Goal: Task Accomplishment & Management: Complete application form

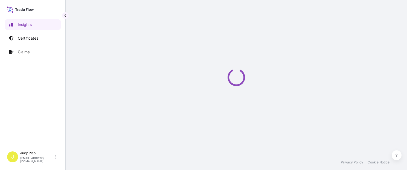
select select "2025"
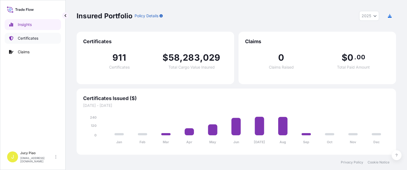
click at [30, 38] on p "Certificates" at bounding box center [28, 38] width 21 height 5
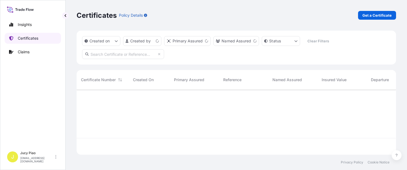
scroll to position [64, 315]
click at [153, 41] on html "Insights Certificates Claims J [PERSON_NAME] [EMAIL_ADDRESS][PERSON_NAME][DOMAI…" at bounding box center [203, 85] width 407 height 170
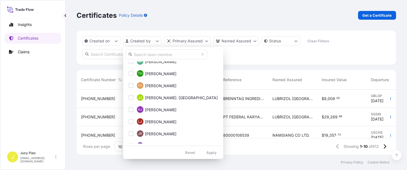
scroll to position [258, 0]
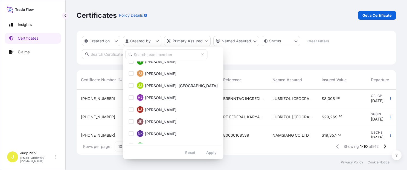
click at [258, 63] on html "Insights Certificates Claims J Jucy Piao [EMAIL_ADDRESS][DOMAIN_NAME] Certifica…" at bounding box center [203, 85] width 407 height 170
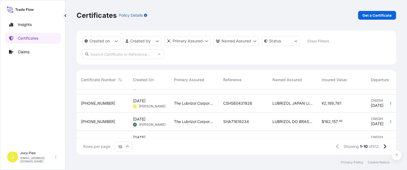
scroll to position [80, 0]
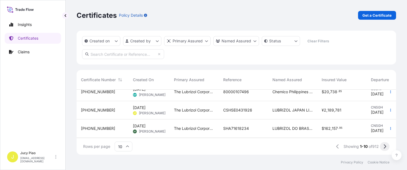
click at [386, 147] on icon at bounding box center [385, 147] width 2 height 4
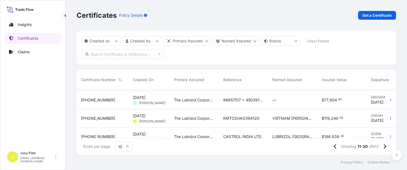
scroll to position [60, 0]
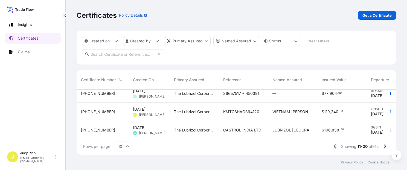
click at [246, 113] on span "KMTCSHAO394120" at bounding box center [241, 111] width 36 height 5
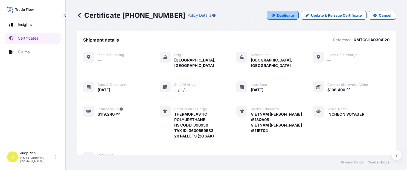
click at [279, 16] on p "Duplicate" at bounding box center [285, 15] width 17 height 5
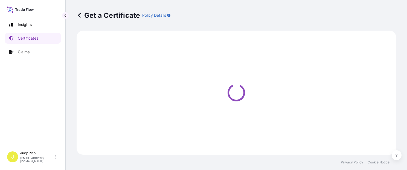
select select "Ocean Vessel"
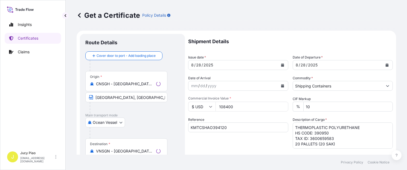
select select "31566"
click at [233, 129] on input "KMTCSHAO394120" at bounding box center [238, 128] width 100 height 10
drag, startPoint x: 237, startPoint y: 130, endPoint x: 135, endPoint y: 124, distance: 102.0
click at [134, 125] on form "Route Details Cover door to port - Add loading place Place of loading Road / [G…" at bounding box center [237, 172] width 320 height 283
paste input "420907"
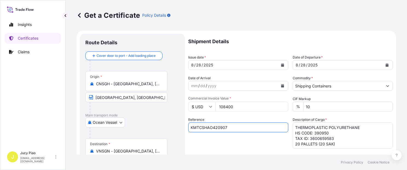
type input "KMTCSHAO420907"
click at [198, 65] on div "28" at bounding box center [199, 65] width 6 height 7
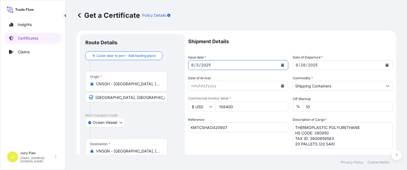
click at [197, 64] on div "3" at bounding box center [198, 65] width 4 height 7
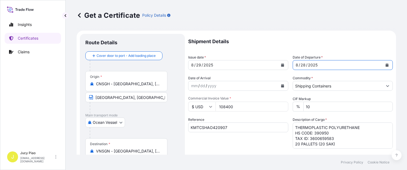
click at [301, 64] on div "28" at bounding box center [303, 65] width 6 height 7
click at [334, 143] on textarea "THERMOPLASTIC POLYURETHANE HS CODE: 390950 TAX ID: 3600659583 20 PALLETS (20 SA…" at bounding box center [343, 136] width 100 height 26
drag, startPoint x: 336, startPoint y: 145, endPoint x: 281, endPoint y: 124, distance: 58.9
click at [281, 124] on div "Shipment Details Issue date * [DATE] Date of Departure * [DATE] Date of Arrival…" at bounding box center [290, 164] width 205 height 261
paste textarea "ESTANE(R) 2103-55D NAT, PE FOIL BAG HS CODE: 390950 12 PALLETS (400 BAGS"
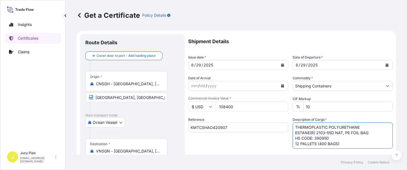
scroll to position [46, 0]
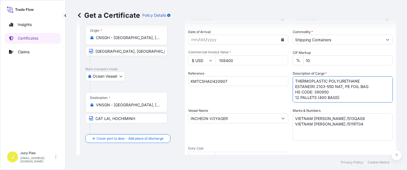
type textarea "THERMOPLASTIC POLYURETHANE ESTANE(R) 2103-55D NAT, PE FOIL BAG HS CODE: 390950 …"
drag, startPoint x: 348, startPoint y: 127, endPoint x: 246, endPoint y: 107, distance: 104.4
click at [246, 107] on div "Shipment Details Issue date * [DATE] Date of Departure * [DATE] Date of Arrival…" at bounding box center [290, 118] width 205 height 261
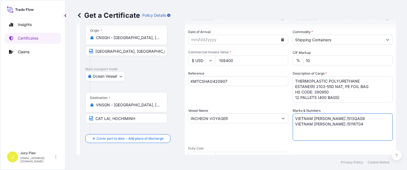
paste textarea "FRAMAS RO25-0184 [GEOGRAPHIC_DATA]"
type textarea "FRAMAS RO25-0184 [GEOGRAPHIC_DATA]"
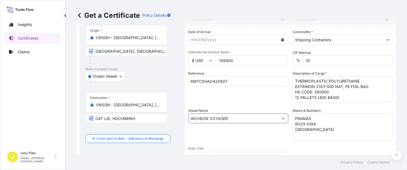
click at [235, 115] on input "INCHEON VOYAGER" at bounding box center [234, 119] width 90 height 10
drag, startPoint x: 173, startPoint y: 116, endPoint x: 145, endPoint y: 110, distance: 29.4
click at [146, 111] on form "Route Details Cover door to port - Add loading place Place of loading Road / [G…" at bounding box center [237, 125] width 320 height 283
paste input "KMTC [GEOGRAPHIC_DATA]"
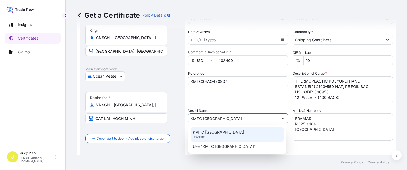
click at [217, 133] on p "KMTC [GEOGRAPHIC_DATA]" at bounding box center [218, 132] width 51 height 5
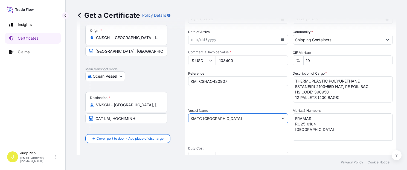
type input "KMTC [GEOGRAPHIC_DATA]"
click at [234, 138] on div "Vessel Name KMTC [GEOGRAPHIC_DATA]" at bounding box center [238, 124] width 100 height 33
click at [240, 62] on input "108400" at bounding box center [252, 61] width 73 height 10
drag, startPoint x: 243, startPoint y: 61, endPoint x: 212, endPoint y: 62, distance: 30.4
click at [212, 62] on div "$ USD 108400" at bounding box center [238, 61] width 100 height 10
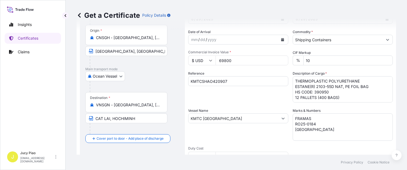
type input "69800"
click at [260, 104] on div "Shipment Details Issue date * [DATE] Date of Departure * [DATE] Date of Arrival…" at bounding box center [290, 118] width 205 height 261
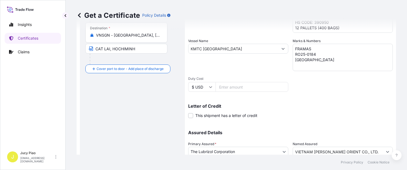
scroll to position [139, 0]
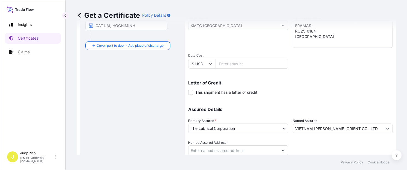
click at [354, 128] on input "VIETNAM [PERSON_NAME] ORIENT CO., LTD." at bounding box center [338, 129] width 90 height 10
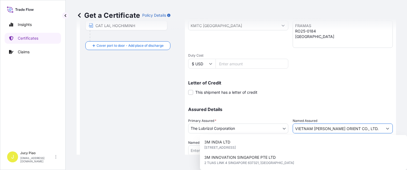
drag, startPoint x: 363, startPoint y: 131, endPoint x: 221, endPoint y: 121, distance: 141.9
click at [223, 122] on div "Assured Details Primary Assured * The Lubrizol Corporation The Lubrizol Corpora…" at bounding box center [290, 128] width 205 height 55
paste input "FRAMAS KOREA VINA CO., LTD"
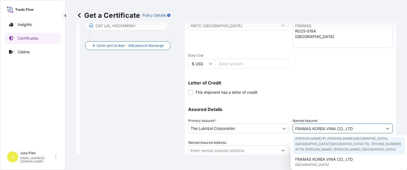
scroll to position [11, 0]
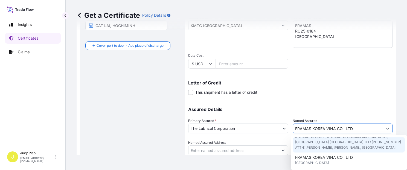
type input "FRAMAS KOREA VINA CO., LTD"
click at [346, 102] on div "Assured Details Primary Assured * The Lubrizol Corporation The Lubrizol Corpora…" at bounding box center [290, 128] width 205 height 55
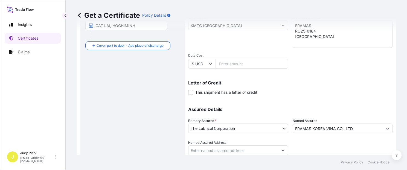
click at [368, 152] on div at bounding box center [343, 147] width 100 height 15
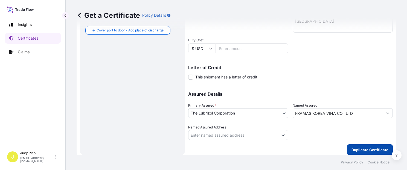
click at [368, 152] on button "Duplicate Certificate" at bounding box center [370, 150] width 46 height 11
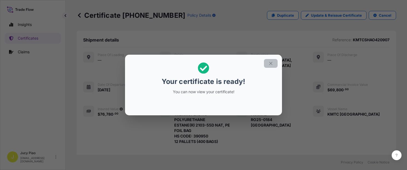
click at [273, 63] on icon "button" at bounding box center [271, 63] width 5 height 5
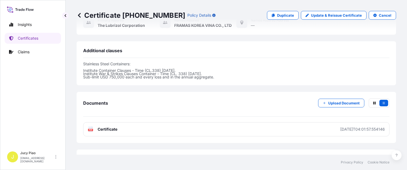
scroll to position [201, 0]
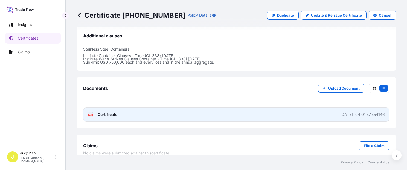
click at [272, 108] on link "PDF Certificate [DATE]T04:01:57.554146" at bounding box center [236, 115] width 307 height 14
